Goal: Task Accomplishment & Management: Use online tool/utility

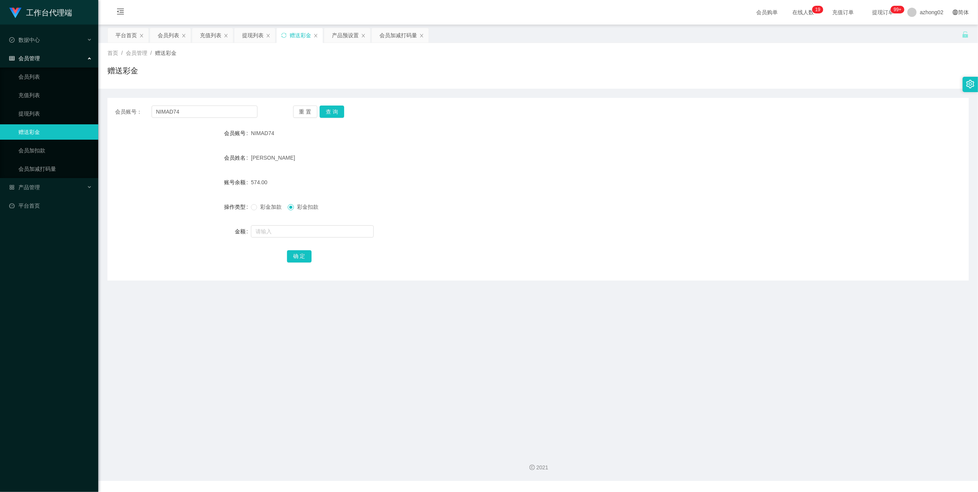
click at [189, 115] on input "NIMAD74" at bounding box center [205, 111] width 106 height 12
click at [335, 112] on button "查 询" at bounding box center [332, 111] width 25 height 12
click at [59, 114] on link "提现列表" at bounding box center [55, 113] width 74 height 15
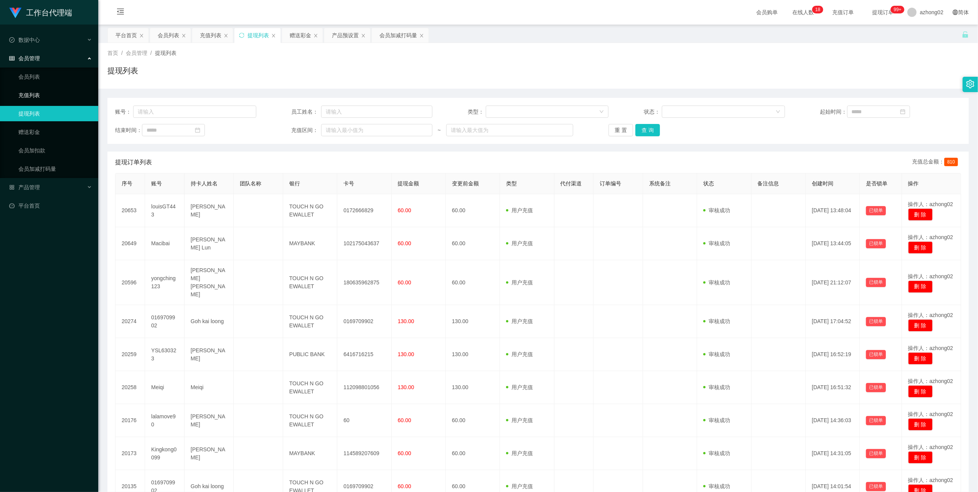
click at [18, 87] on link "充值列表" at bounding box center [55, 94] width 74 height 15
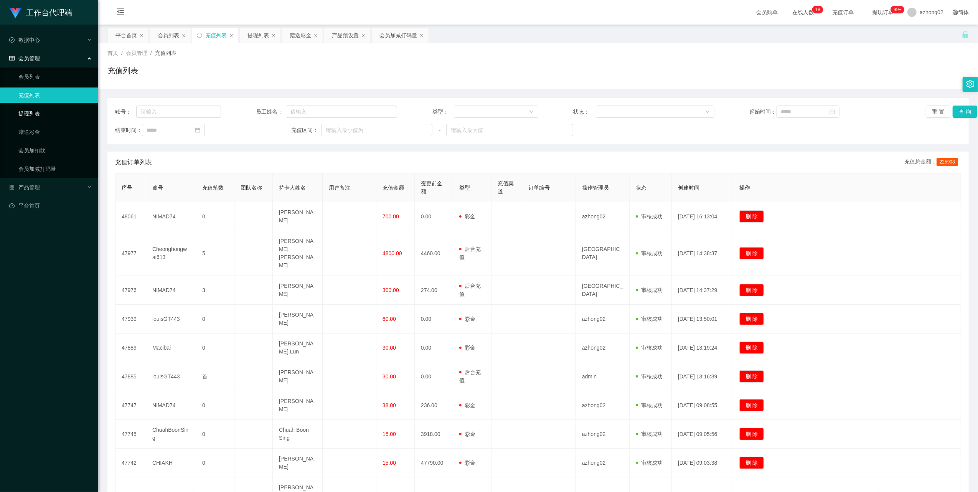
click at [35, 107] on link "提现列表" at bounding box center [55, 113] width 74 height 15
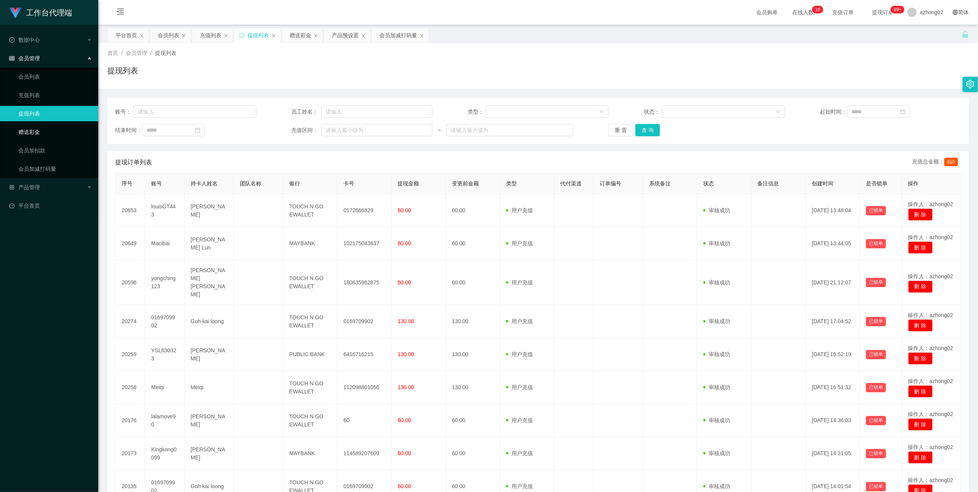
click at [29, 135] on link "赠送彩金" at bounding box center [55, 131] width 74 height 15
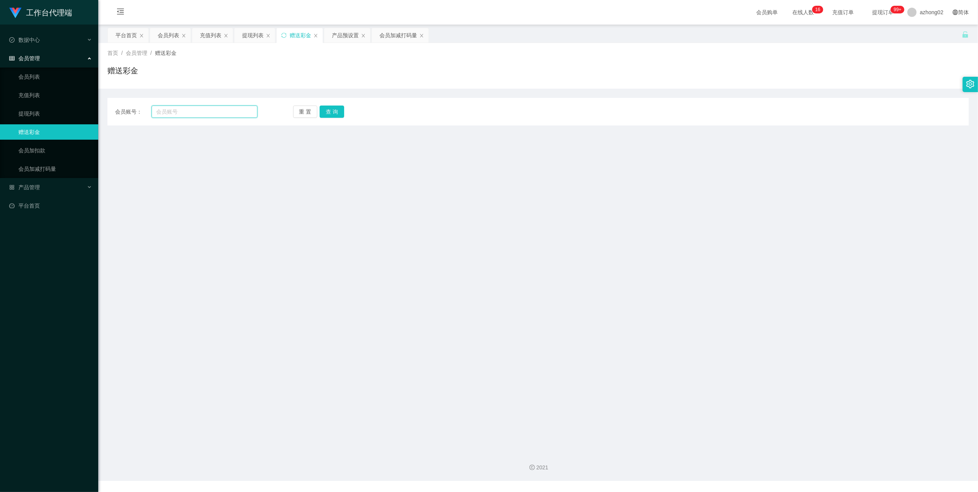
drag, startPoint x: 186, startPoint y: 115, endPoint x: 272, endPoint y: 109, distance: 85.4
click at [187, 115] on input "text" at bounding box center [205, 111] width 106 height 12
paste input "NIMAD74"
type input "NIMAD74"
click at [334, 110] on button "查 询" at bounding box center [332, 111] width 25 height 12
